Goal: Information Seeking & Learning: Find specific fact

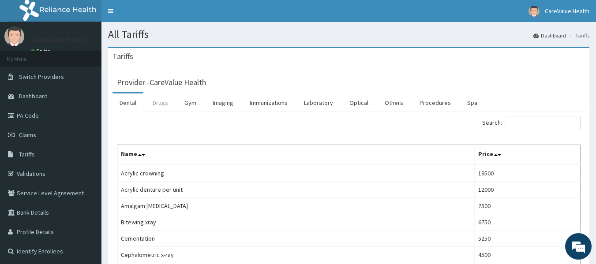
click at [153, 98] on link "Drugs" at bounding box center [161, 103] width 30 height 19
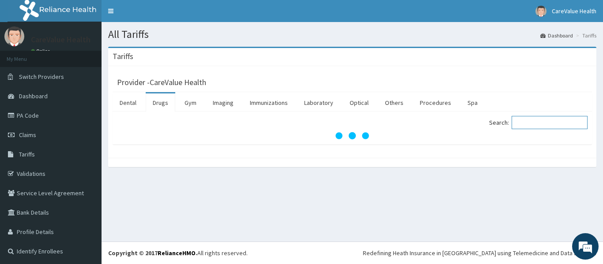
click at [526, 126] on input "Search:" at bounding box center [549, 122] width 76 height 13
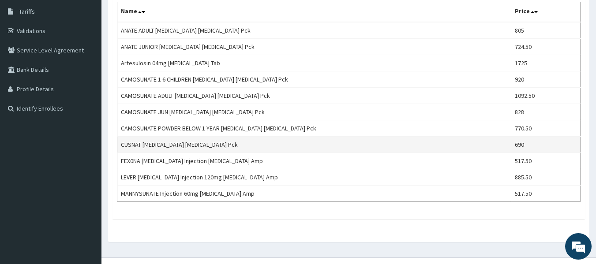
scroll to position [159, 0]
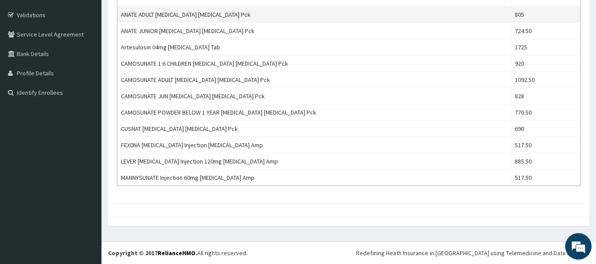
type input "artes"
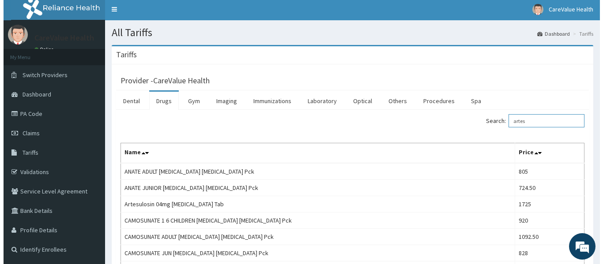
scroll to position [0, 0]
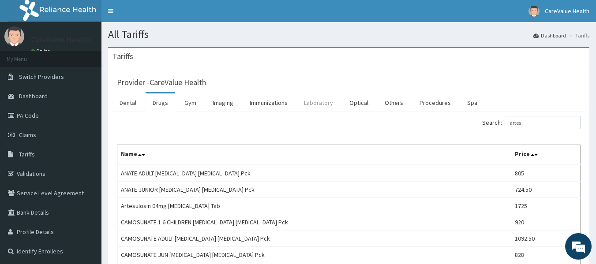
click at [301, 102] on link "Laboratory" at bounding box center [318, 103] width 43 height 19
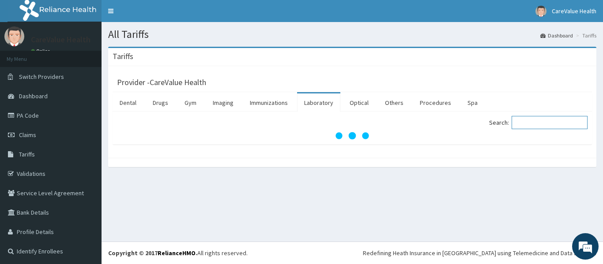
click at [525, 123] on input "Search:" at bounding box center [549, 122] width 76 height 13
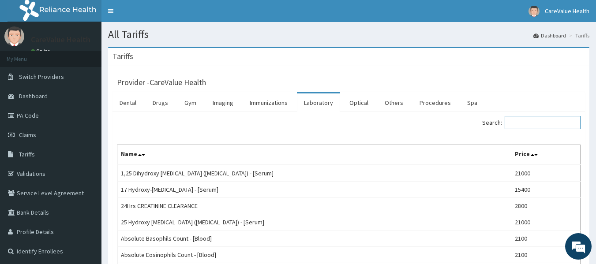
click at [528, 123] on input "Search:" at bounding box center [543, 122] width 76 height 13
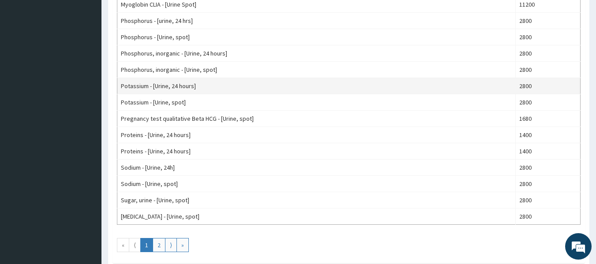
scroll to position [816, 0]
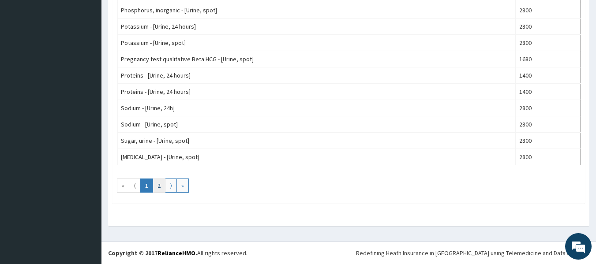
click at [154, 183] on link "2" at bounding box center [159, 186] width 13 height 14
click at [144, 187] on link "1" at bounding box center [146, 186] width 13 height 14
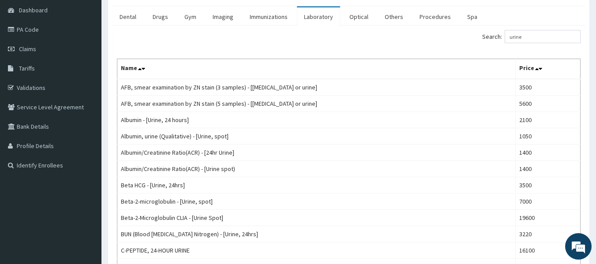
scroll to position [0, 0]
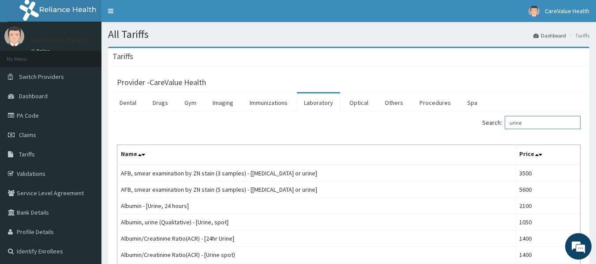
click at [517, 120] on input "urine" at bounding box center [543, 122] width 76 height 13
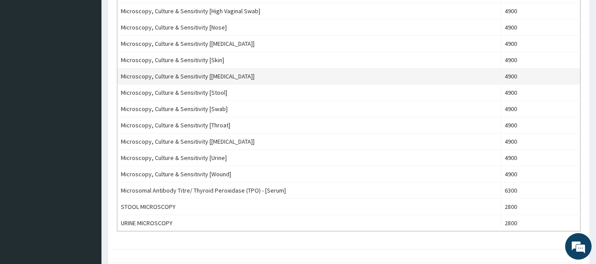
scroll to position [294, 0]
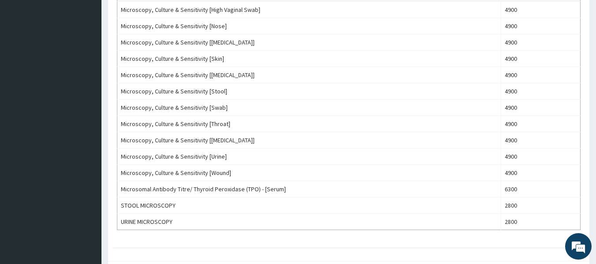
type input "micros"
